Goal: Information Seeking & Learning: Learn about a topic

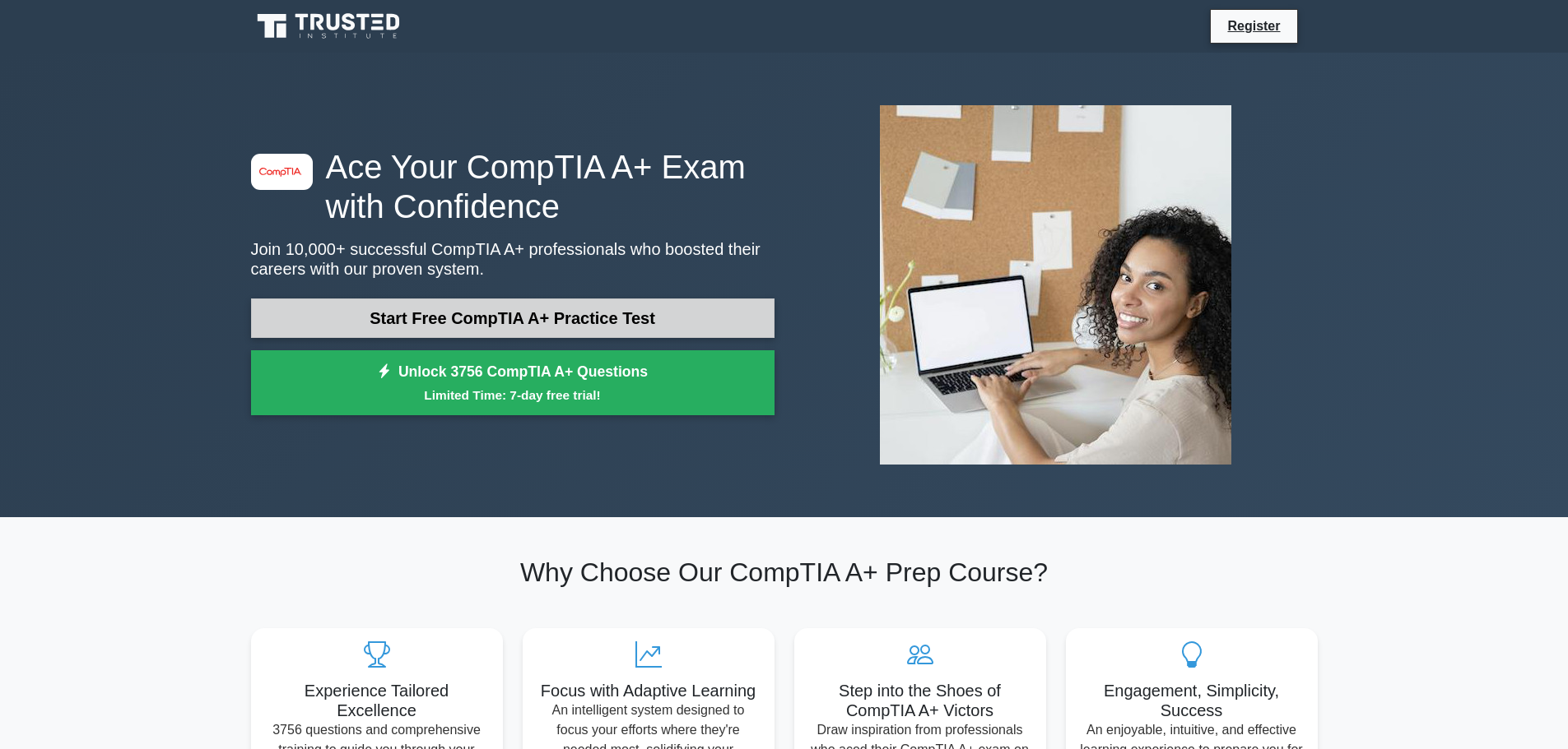
click at [637, 307] on link "Start Free CompTIA A+ Practice Test" at bounding box center [513, 319] width 523 height 40
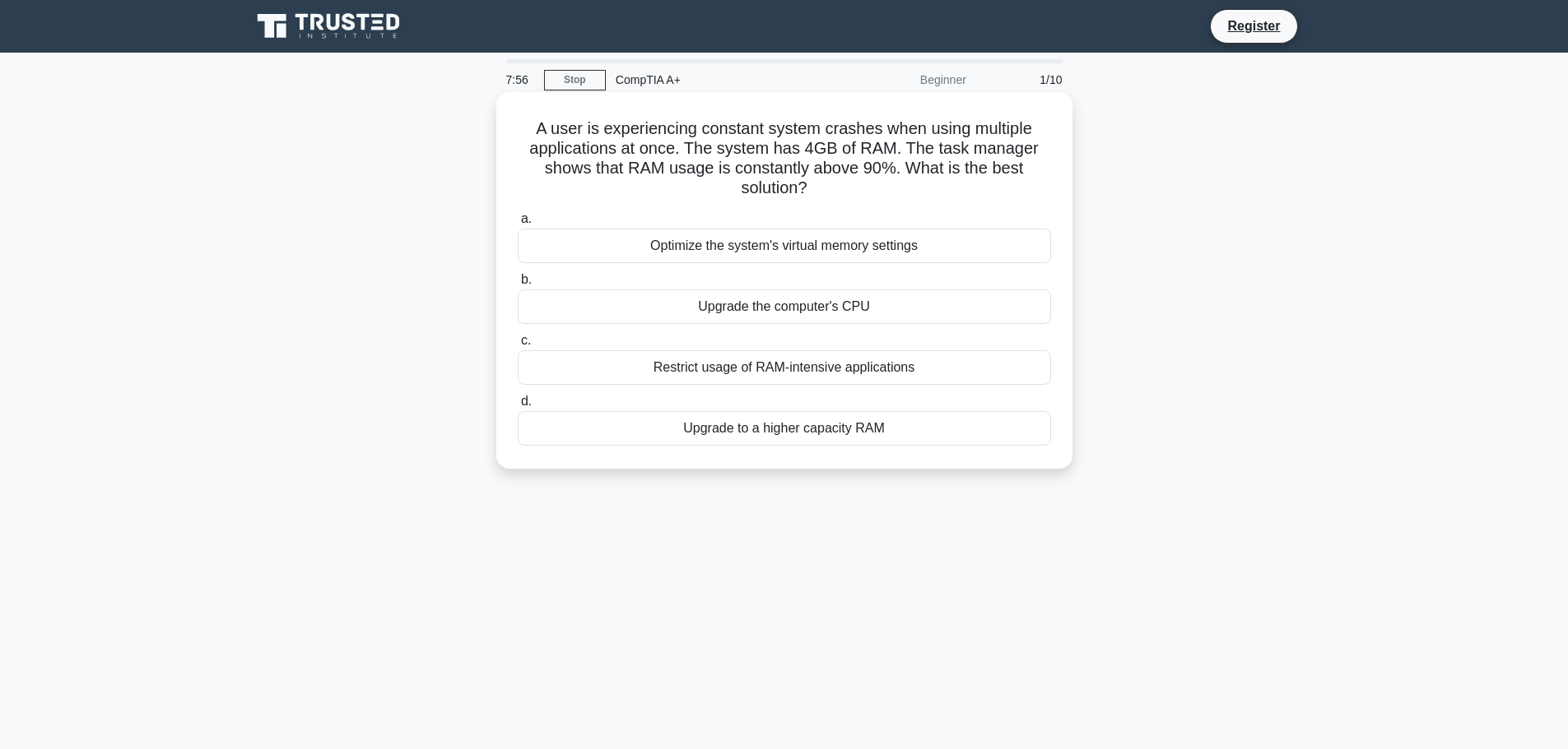
click at [828, 446] on div "Upgrade to a higher capacity RAM" at bounding box center [784, 429] width 534 height 35
click at [517, 407] on input "d. Upgrade to a higher capacity RAM" at bounding box center [517, 402] width 0 height 10
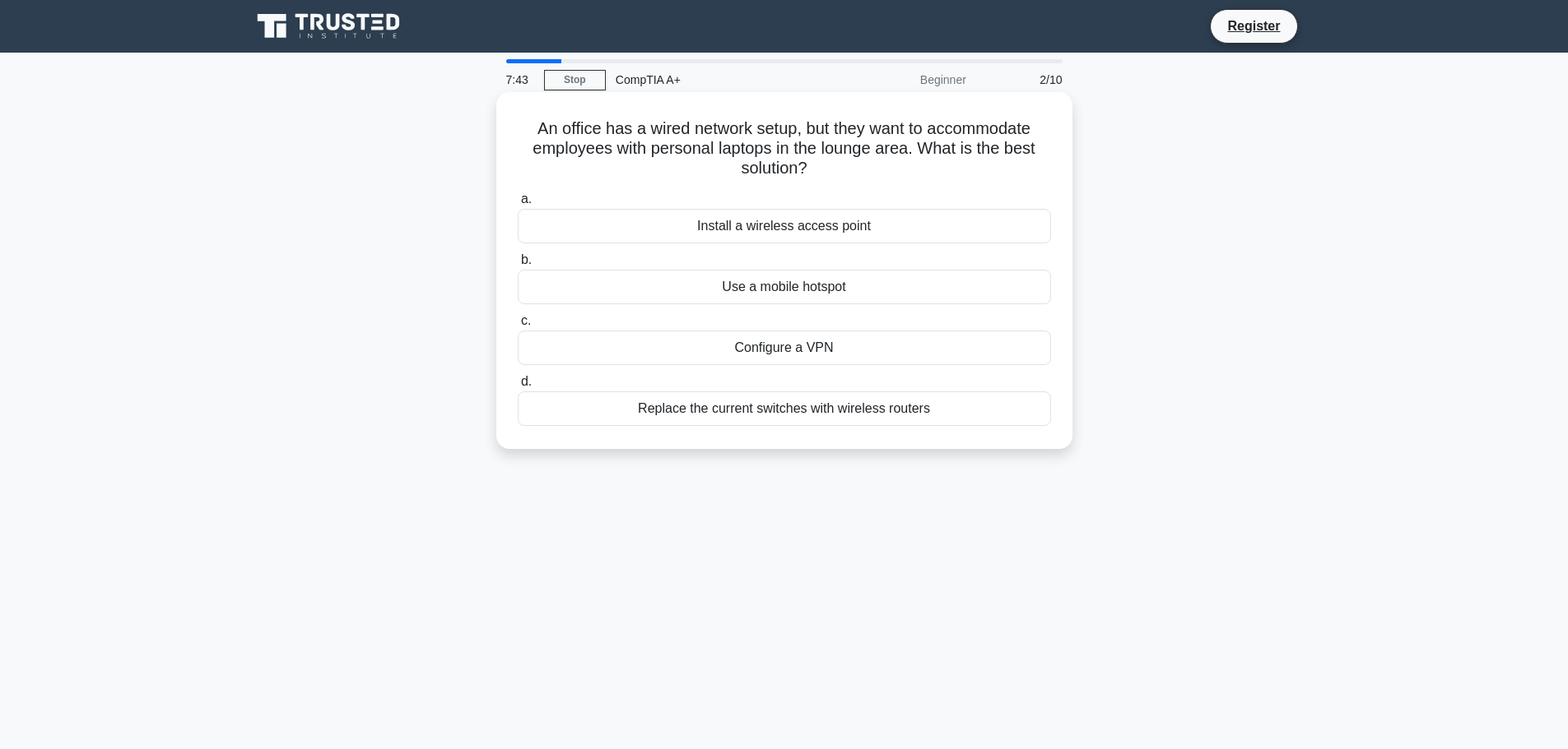
click at [871, 232] on div "Install a wireless access point" at bounding box center [784, 226] width 534 height 35
click at [517, 205] on input "a. Install a wireless access point" at bounding box center [517, 199] width 0 height 10
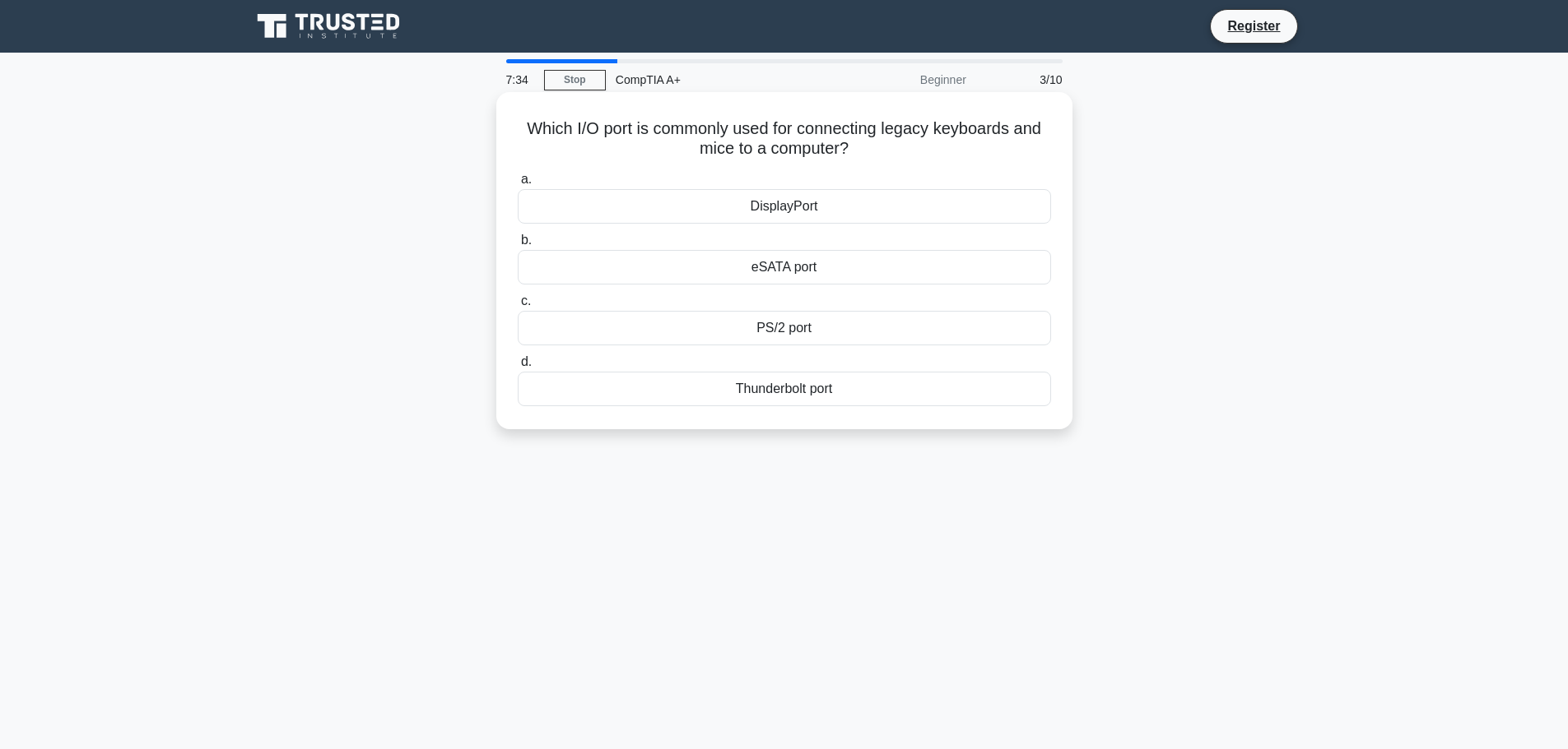
click at [878, 331] on div "PS/2 port" at bounding box center [784, 328] width 534 height 35
click at [517, 307] on input "c. PS/2 port" at bounding box center [517, 301] width 0 height 10
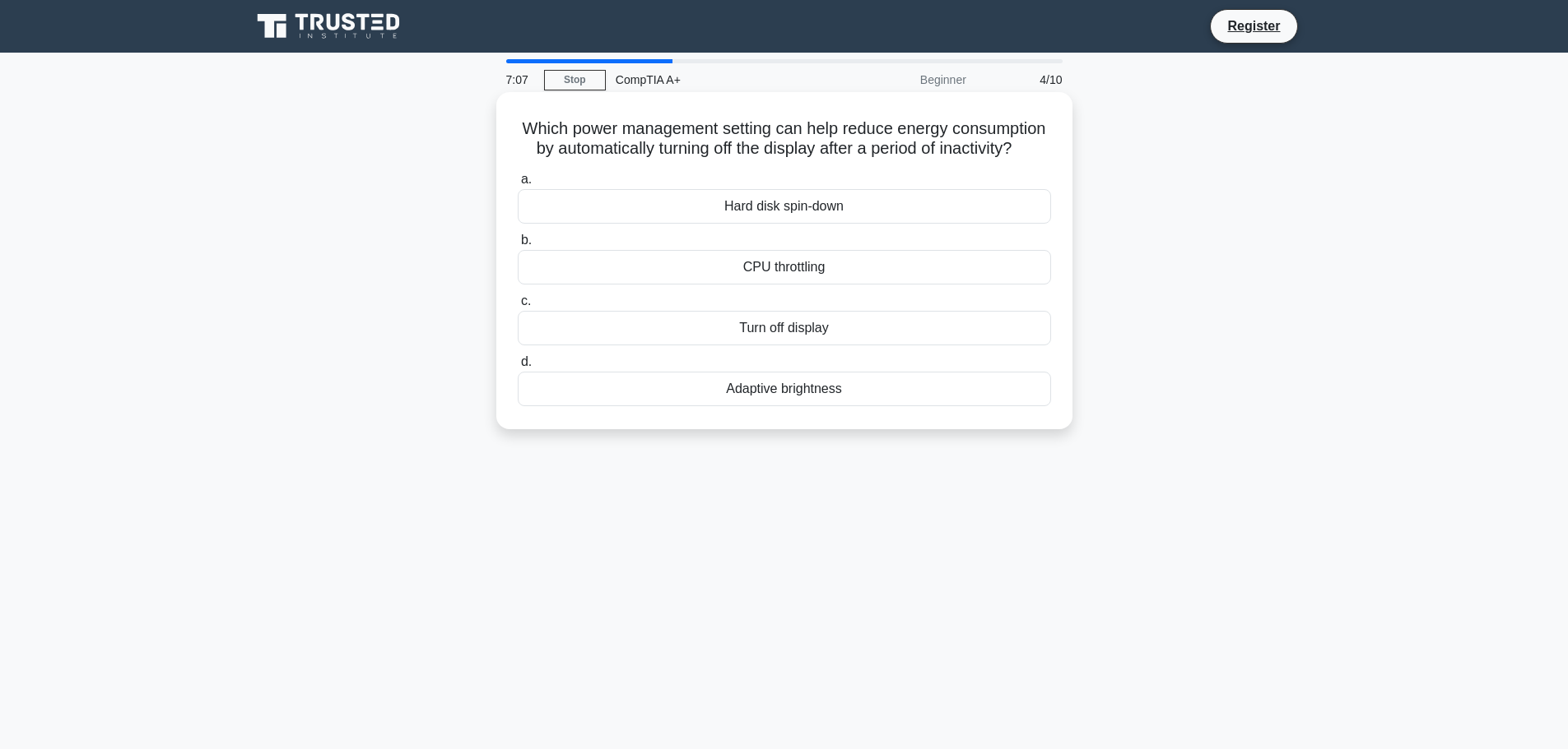
click at [818, 345] on div "Turn off display" at bounding box center [784, 328] width 534 height 35
click at [517, 307] on input "c. Turn off display" at bounding box center [517, 301] width 0 height 10
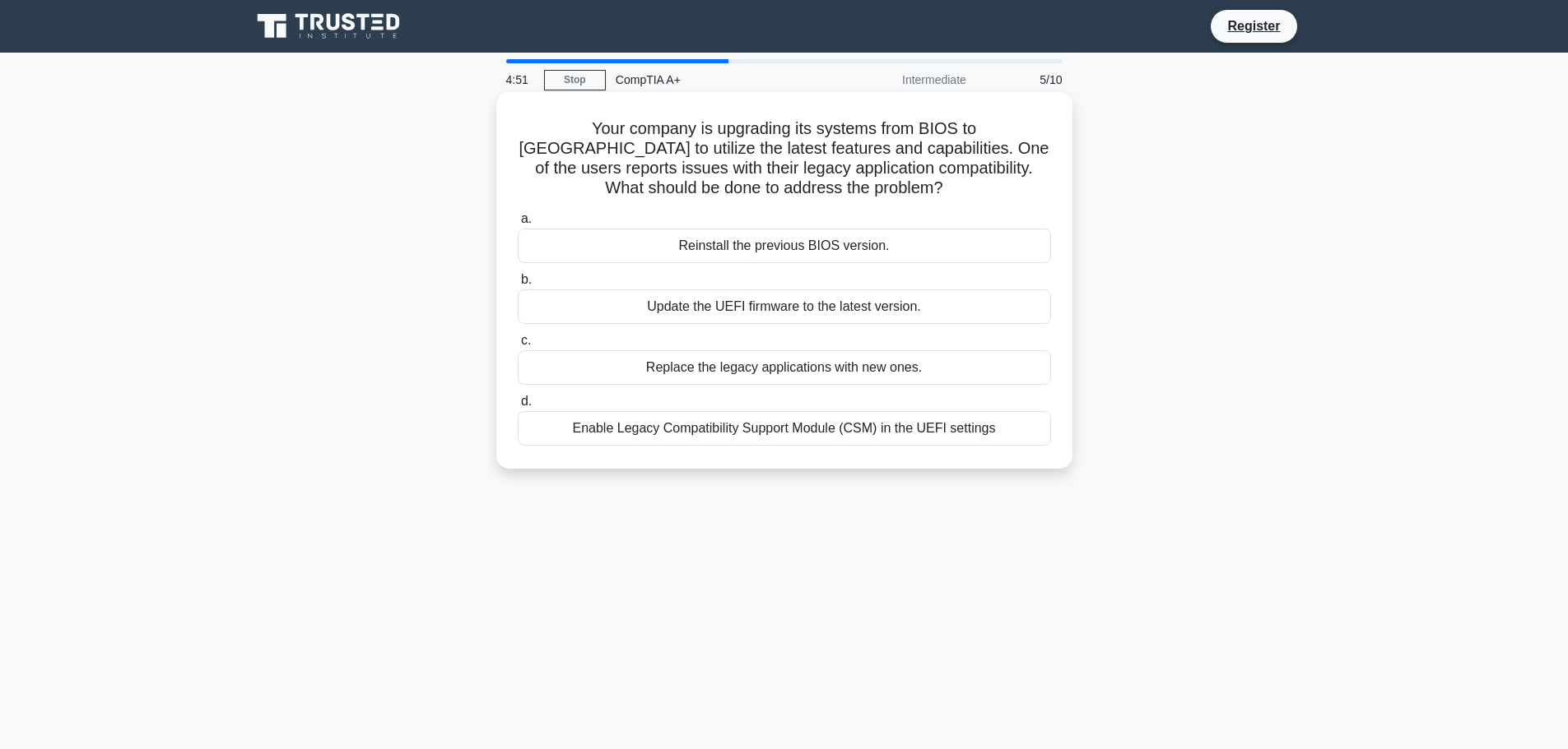
click at [748, 429] on div "Enable Legacy Compatibility Support Module (CSM) in the UEFI settings" at bounding box center [784, 429] width 534 height 35
click at [517, 407] on input "d. Enable Legacy Compatibility Support Module (CSM) in the UEFI settings" at bounding box center [517, 402] width 0 height 10
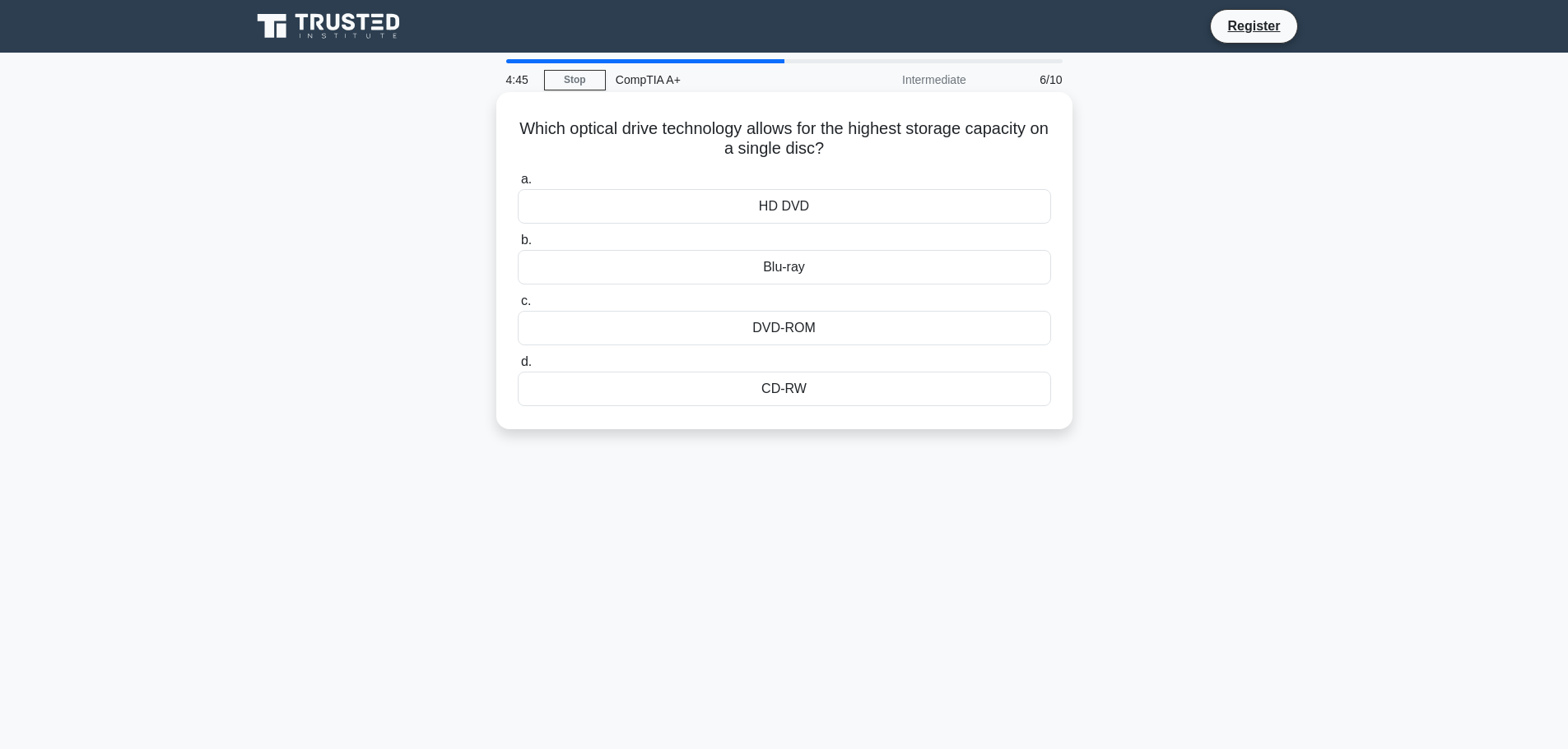
click at [888, 274] on div "Blu-ray" at bounding box center [784, 268] width 534 height 35
click at [517, 246] on input "b. Blu-ray" at bounding box center [517, 241] width 0 height 10
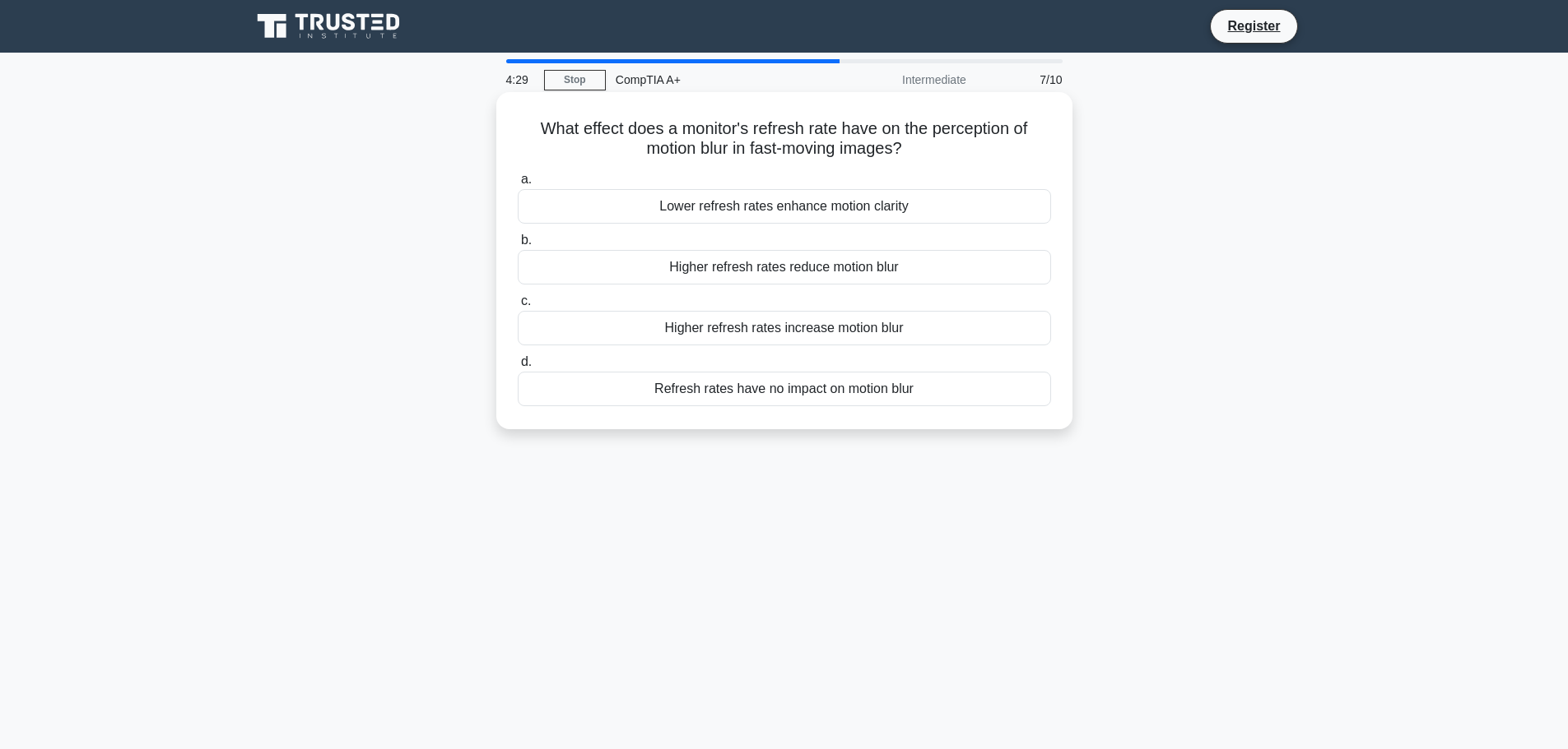
click at [755, 272] on div "Higher refresh rates reduce motion blur" at bounding box center [784, 268] width 534 height 35
click at [517, 246] on input "b. Higher refresh rates reduce motion blur" at bounding box center [517, 241] width 0 height 10
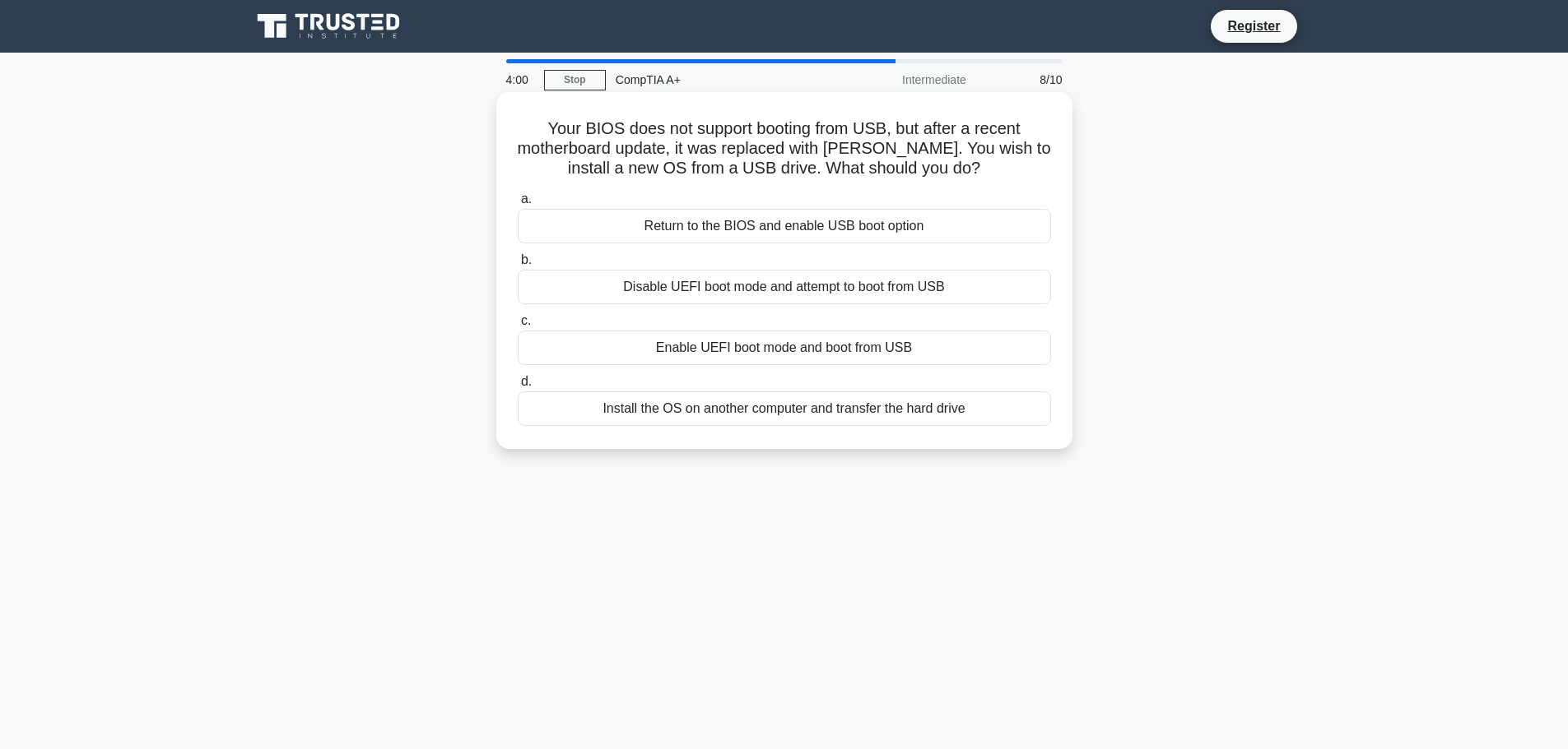
click at [789, 353] on div "Enable UEFI boot mode and boot from USB" at bounding box center [784, 348] width 534 height 35
click at [517, 326] on input "c. Enable UEFI boot mode and boot from USB" at bounding box center [517, 321] width 0 height 10
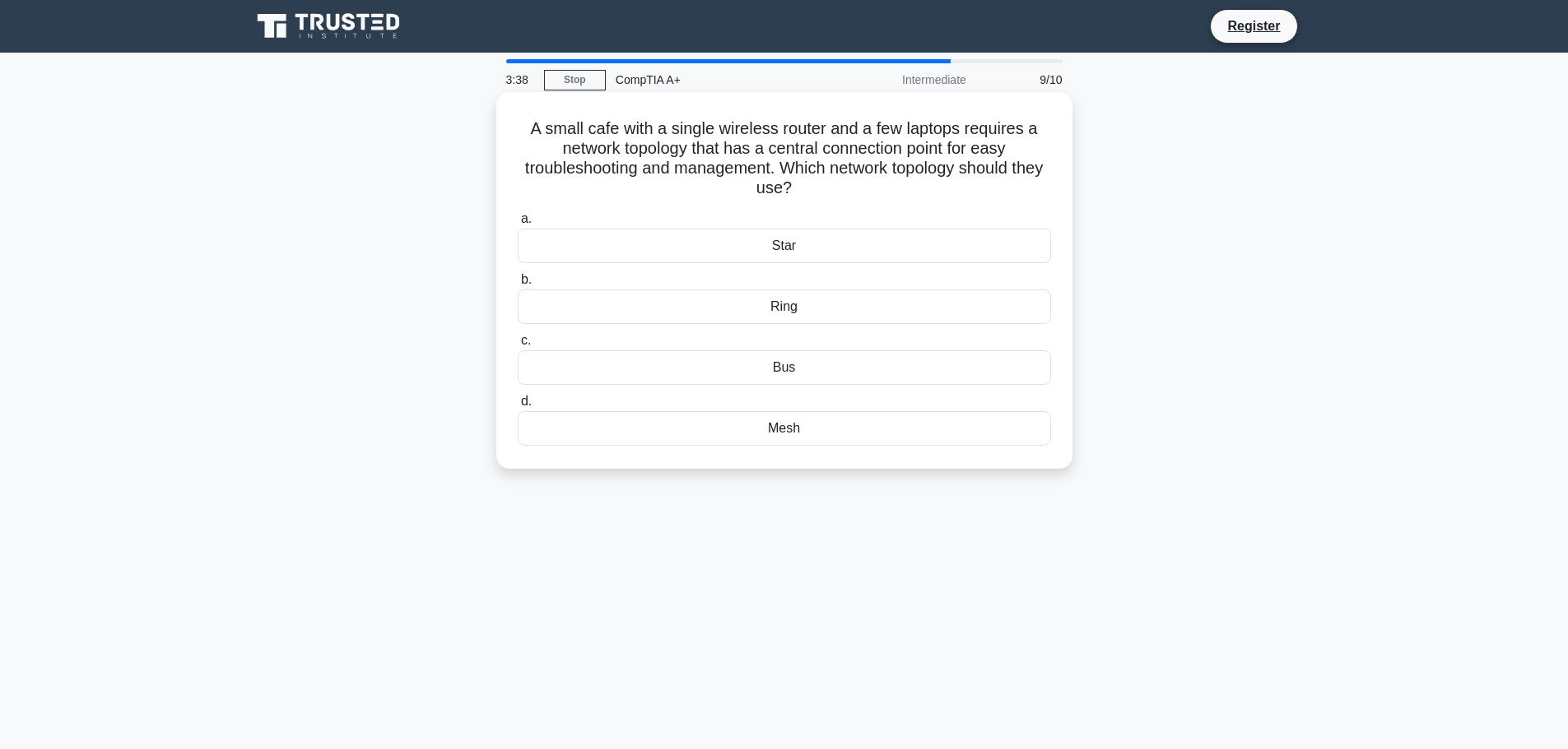
click at [844, 250] on div "Star" at bounding box center [784, 246] width 534 height 35
click at [517, 224] on input "a. Star" at bounding box center [517, 219] width 0 height 10
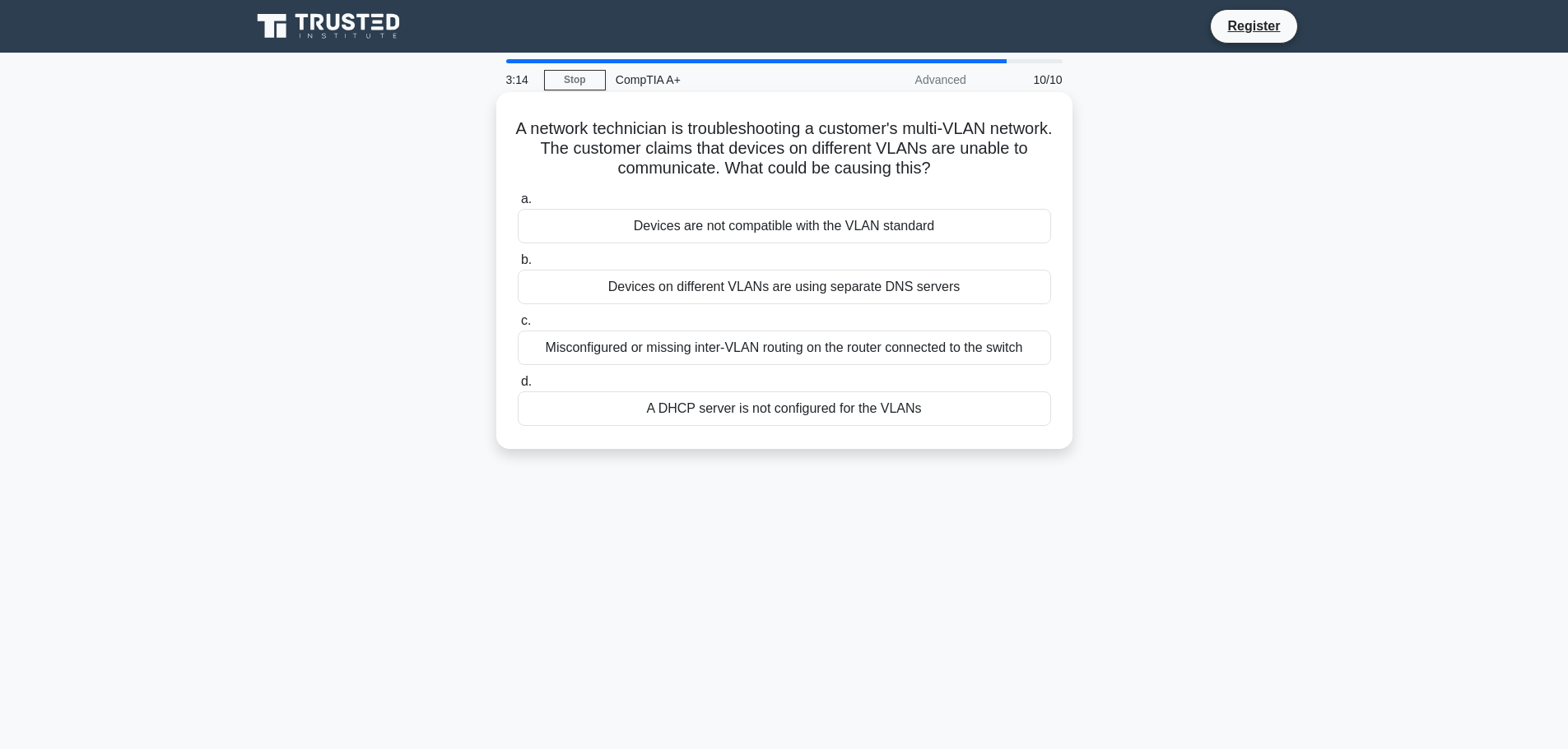
click at [804, 294] on div "Devices on different VLANs are using separate DNS servers" at bounding box center [784, 287] width 534 height 35
click at [517, 266] on input "b. Devices on different VLANs are using separate DNS servers" at bounding box center [517, 260] width 0 height 10
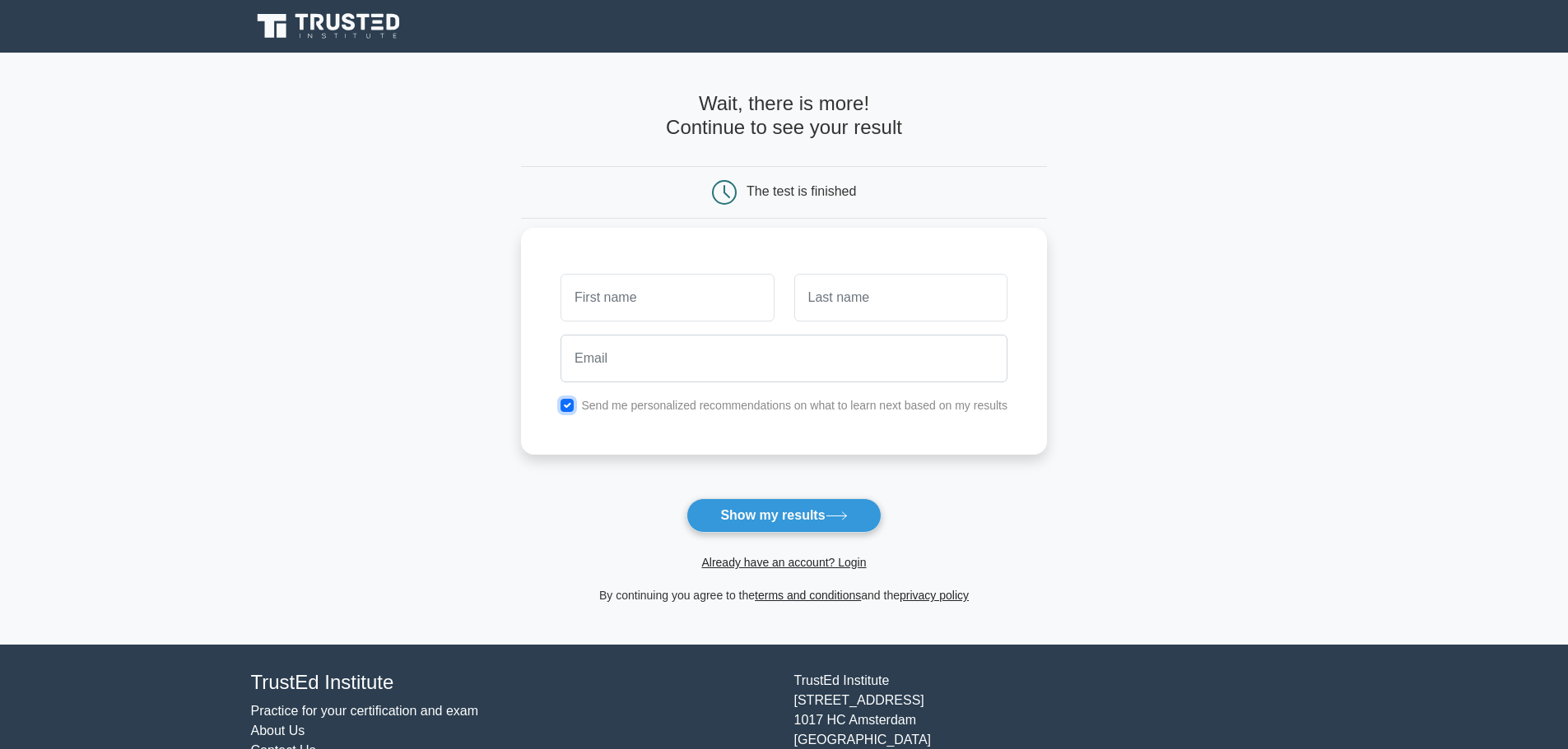
click at [572, 410] on input "checkbox" at bounding box center [567, 405] width 13 height 13
checkbox input "false"
click at [763, 507] on button "Show my results" at bounding box center [783, 516] width 194 height 35
type input "Jaed"
type input "[PERSON_NAME]"
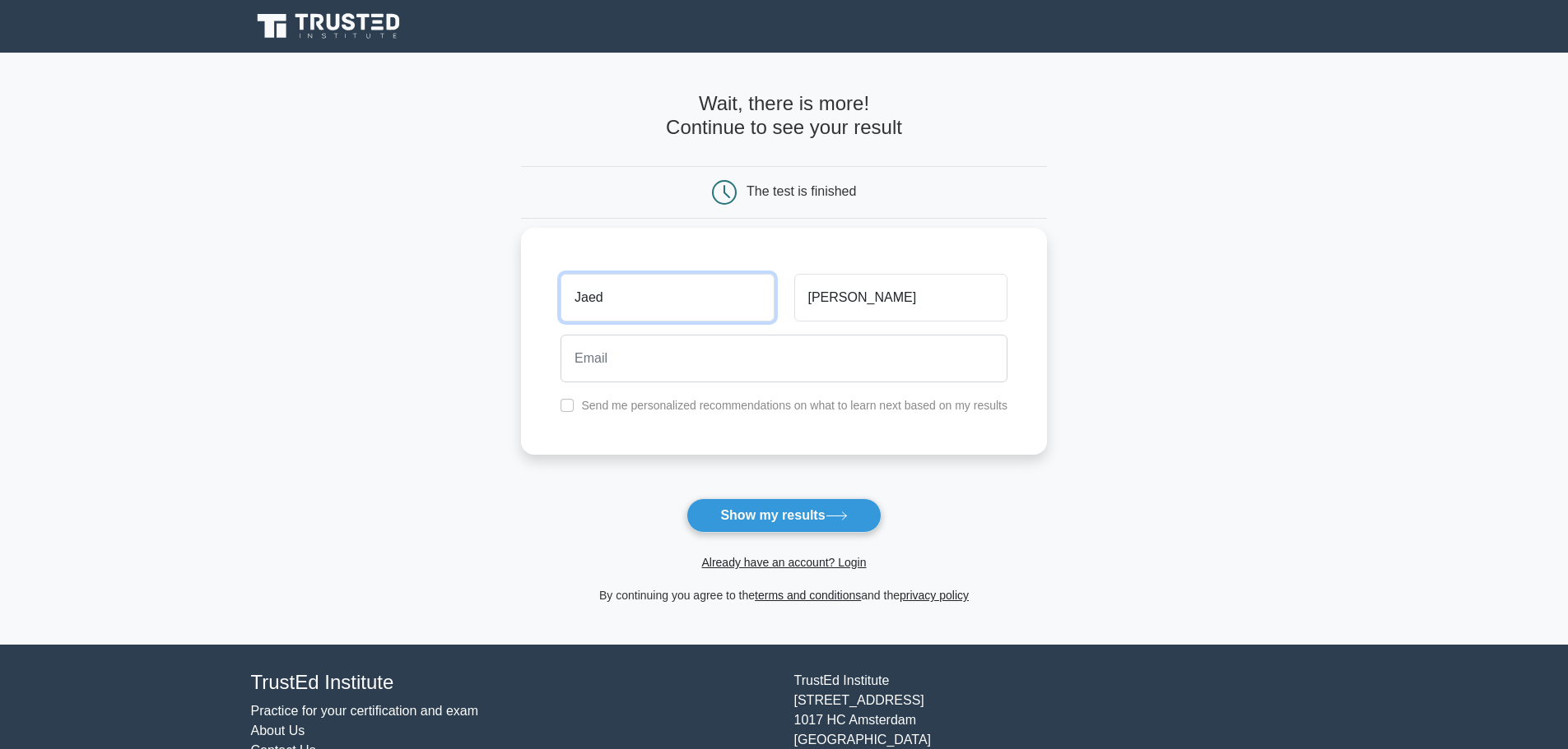
click at [645, 311] on input "Jaed" at bounding box center [667, 297] width 213 height 48
type input "[PERSON_NAME]"
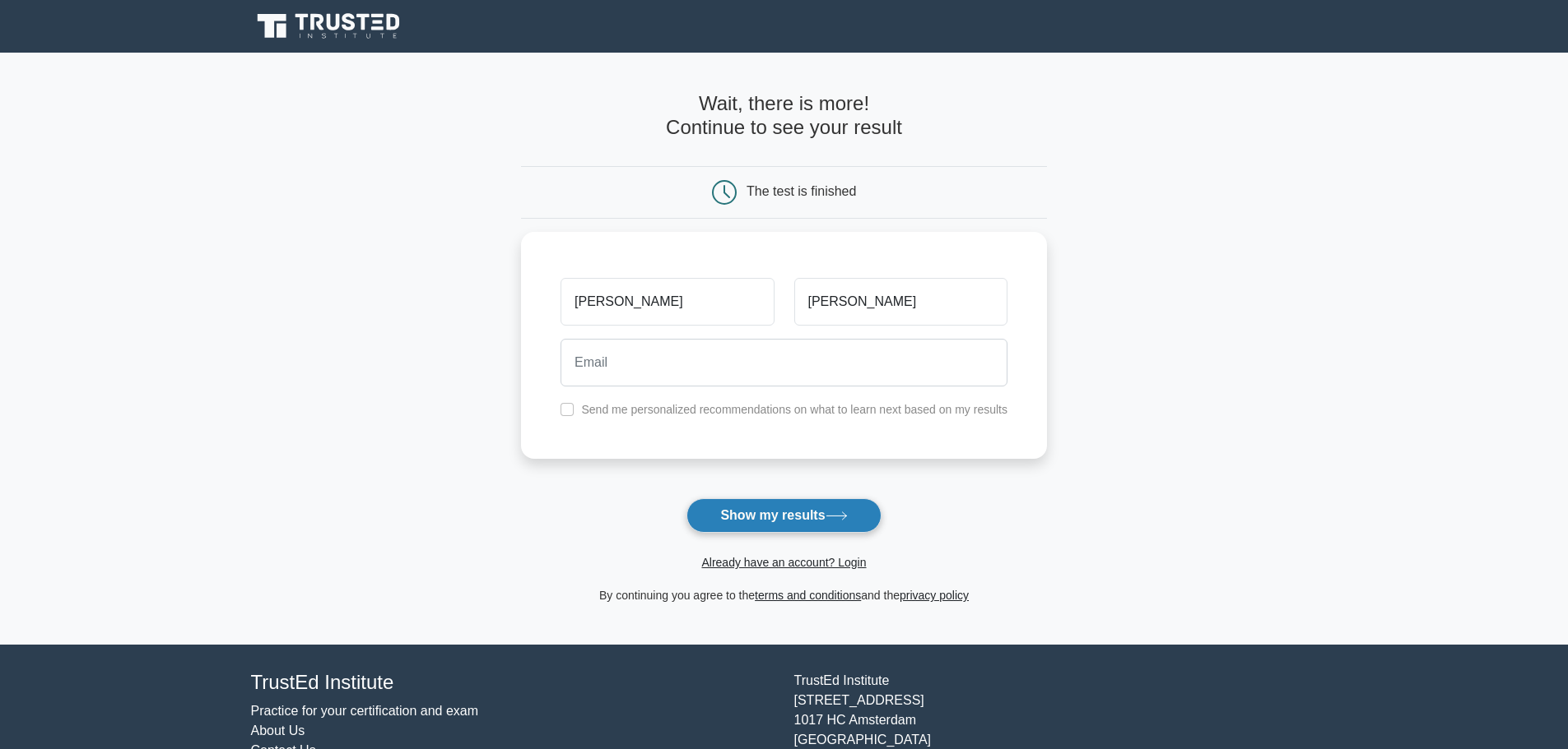
click at [764, 510] on button "Show my results" at bounding box center [783, 516] width 194 height 35
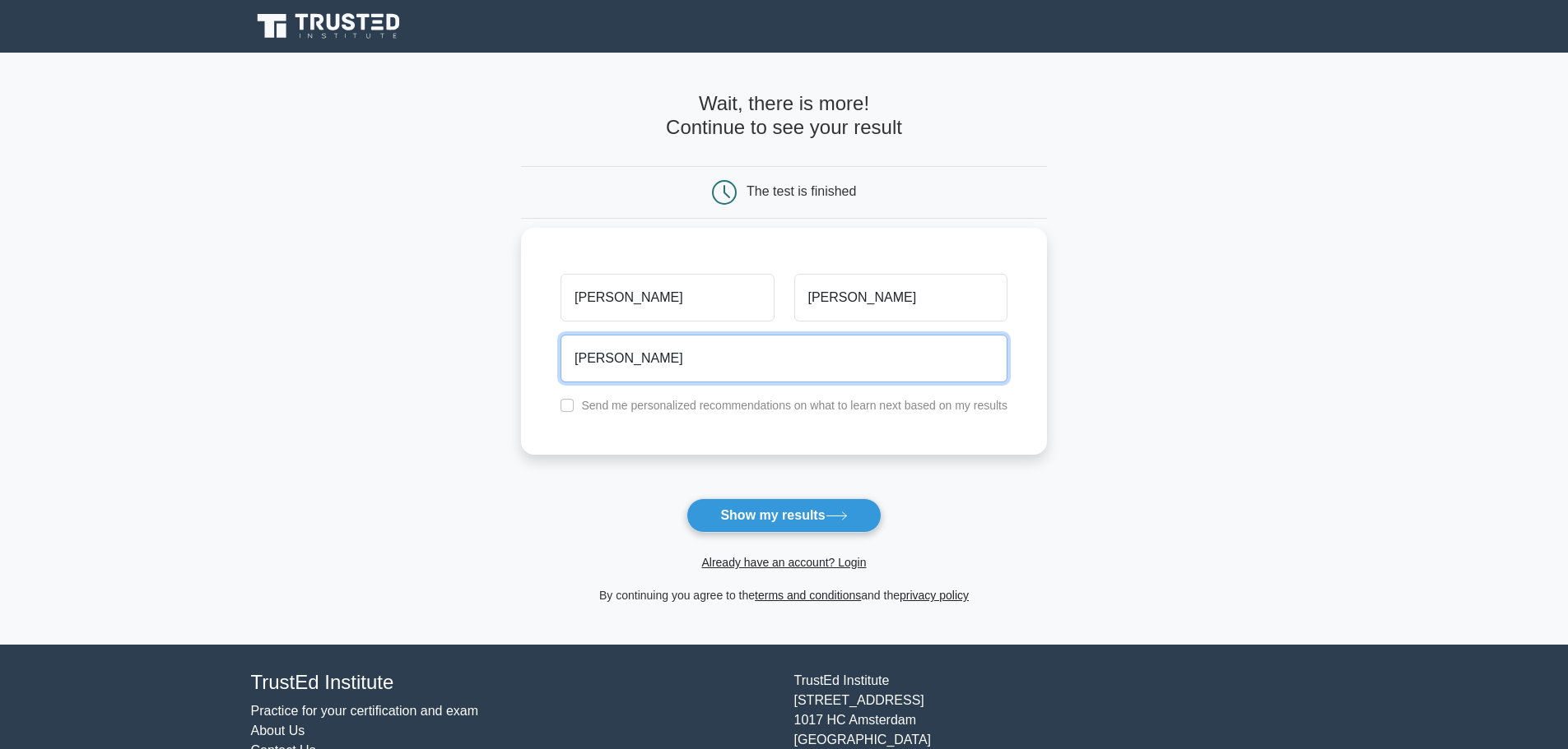
type input "[EMAIL_ADDRESS][PERSON_NAME][DOMAIN_NAME]"
click at [766, 352] on input "[EMAIL_ADDRESS][PERSON_NAME][DOMAIN_NAME]" at bounding box center [784, 358] width 447 height 48
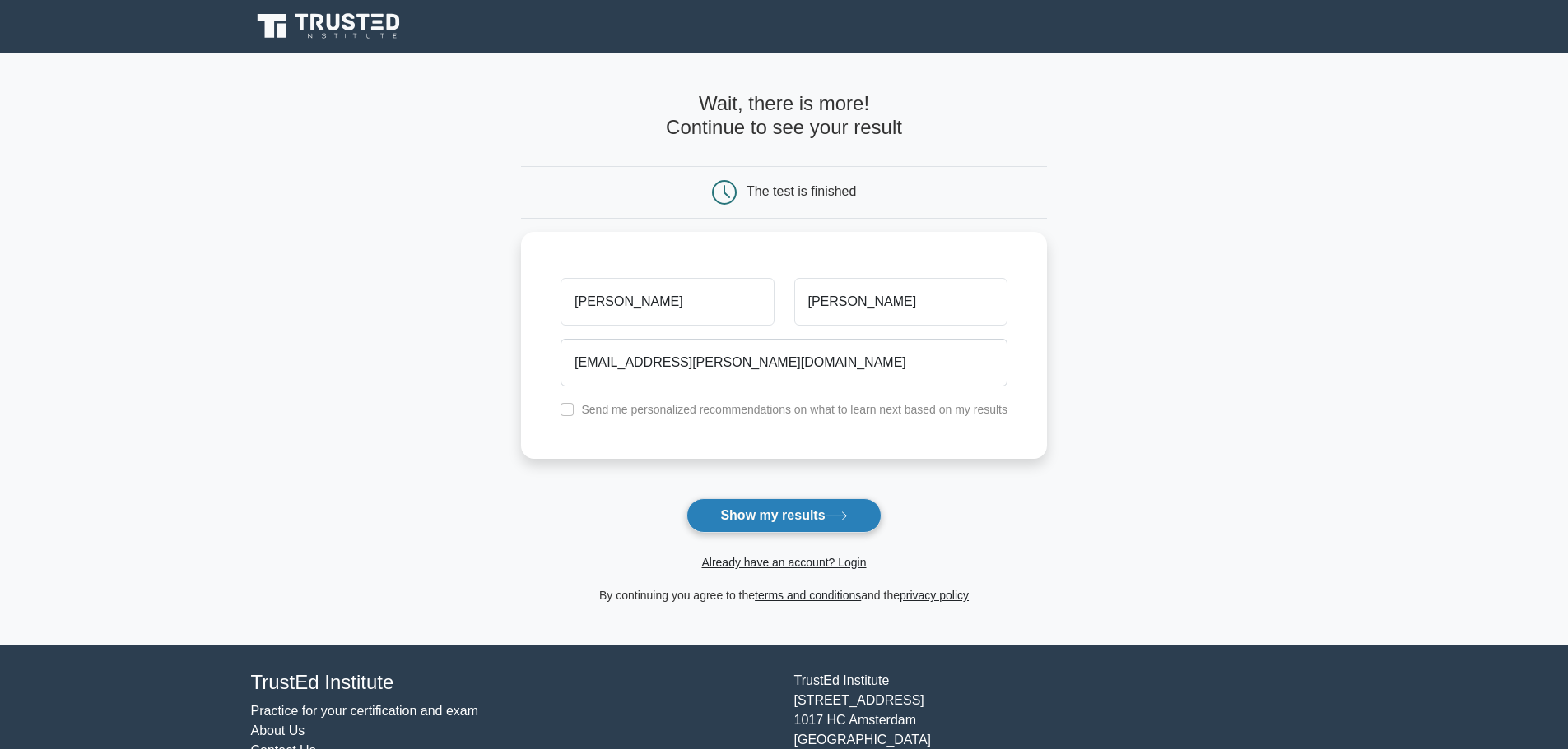
click at [757, 524] on button "Show my results" at bounding box center [783, 516] width 194 height 35
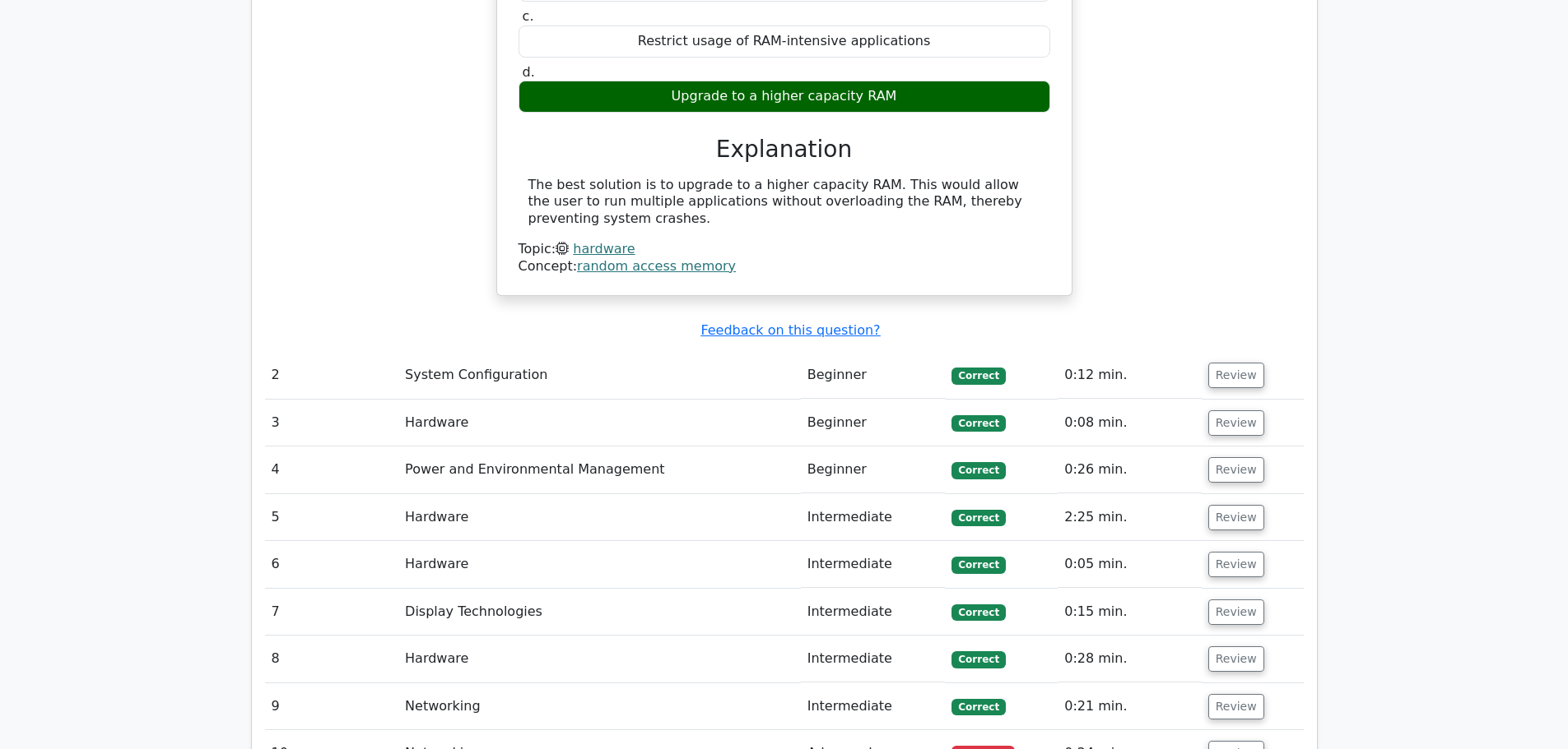
scroll to position [1892, 0]
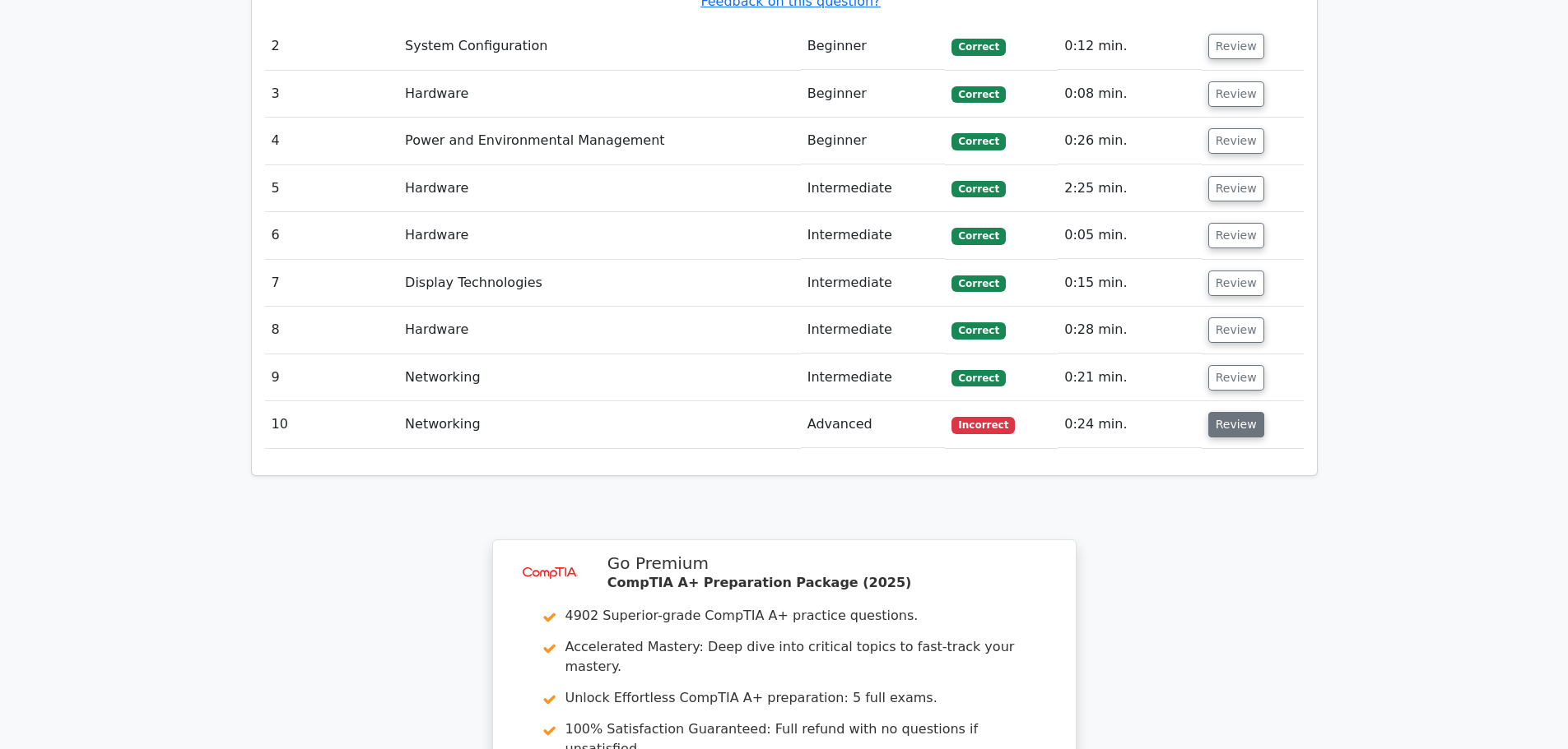
click at [1215, 412] on button "Review" at bounding box center [1235, 424] width 56 height 25
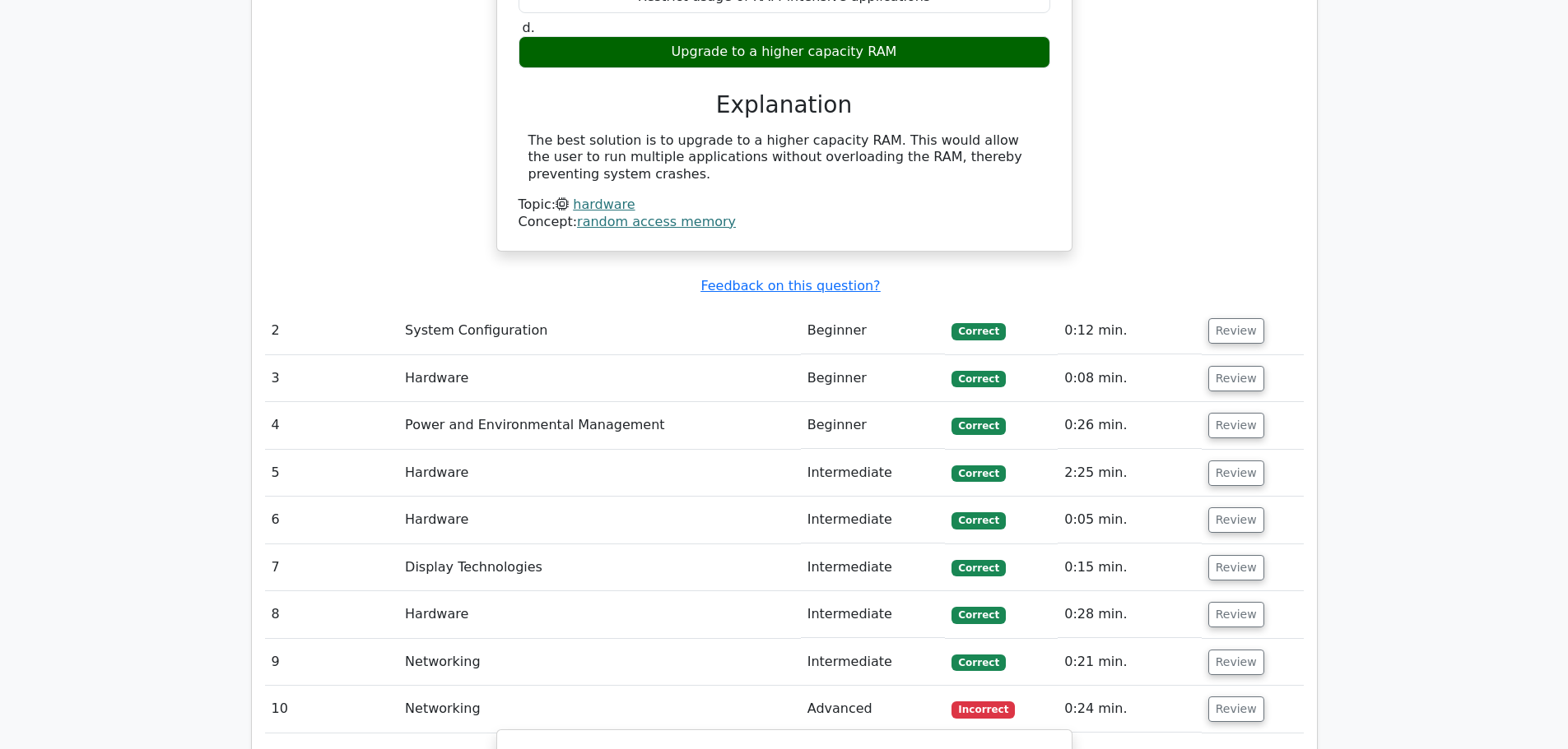
scroll to position [1481, 0]
